Goal: Task Accomplishment & Management: Use online tool/utility

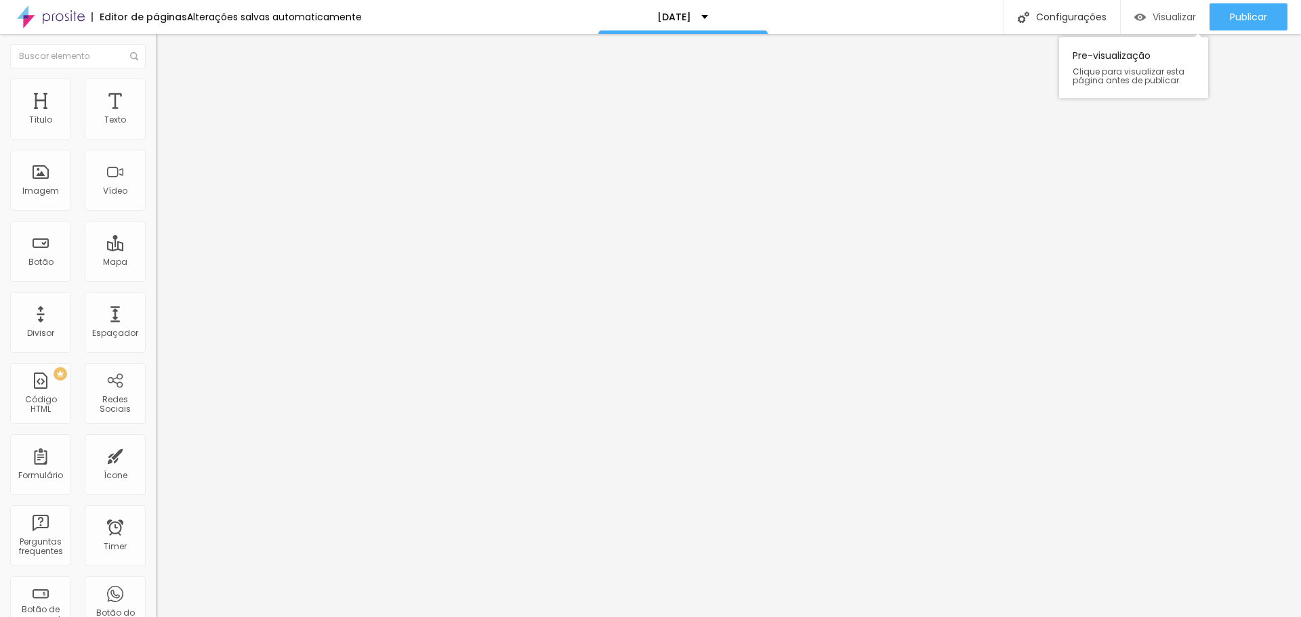
click at [1159, 17] on span "Visualizar" at bounding box center [1174, 17] width 43 height 11
